Goal: Transaction & Acquisition: Book appointment/travel/reservation

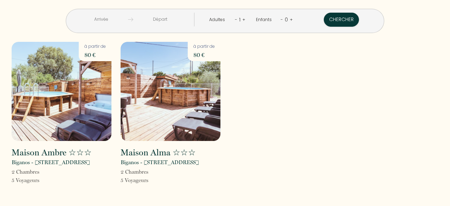
click at [124, 17] on input "text" at bounding box center [101, 20] width 54 height 14
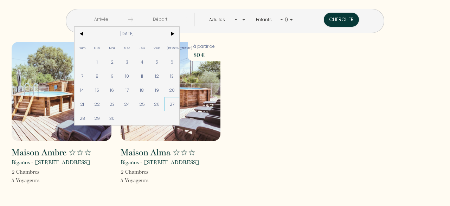
click at [180, 105] on span "27" at bounding box center [171, 104] width 15 height 14
type input "[DATE]"
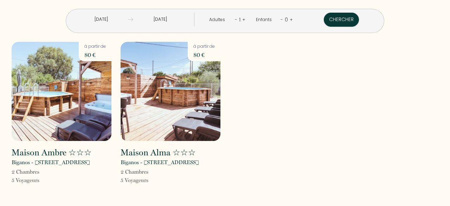
click at [179, 18] on input "[DATE]" at bounding box center [160, 20] width 54 height 14
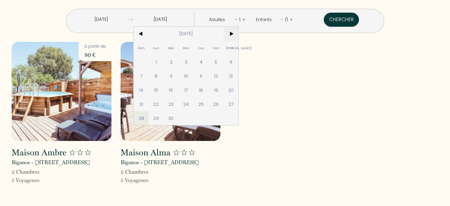
click at [239, 32] on span ">" at bounding box center [230, 34] width 15 height 14
click at [239, 60] on span "4" at bounding box center [230, 62] width 15 height 14
type input "[DATE]"
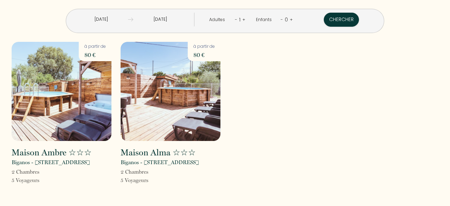
click at [242, 16] on link "+" at bounding box center [243, 19] width 3 height 7
click at [324, 17] on button "Chercher" at bounding box center [341, 20] width 35 height 14
click at [324, 19] on button "Chercher" at bounding box center [341, 20] width 35 height 14
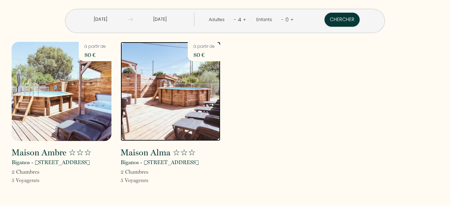
click at [188, 96] on img at bounding box center [171, 91] width 100 height 99
